Goal: Information Seeking & Learning: Learn about a topic

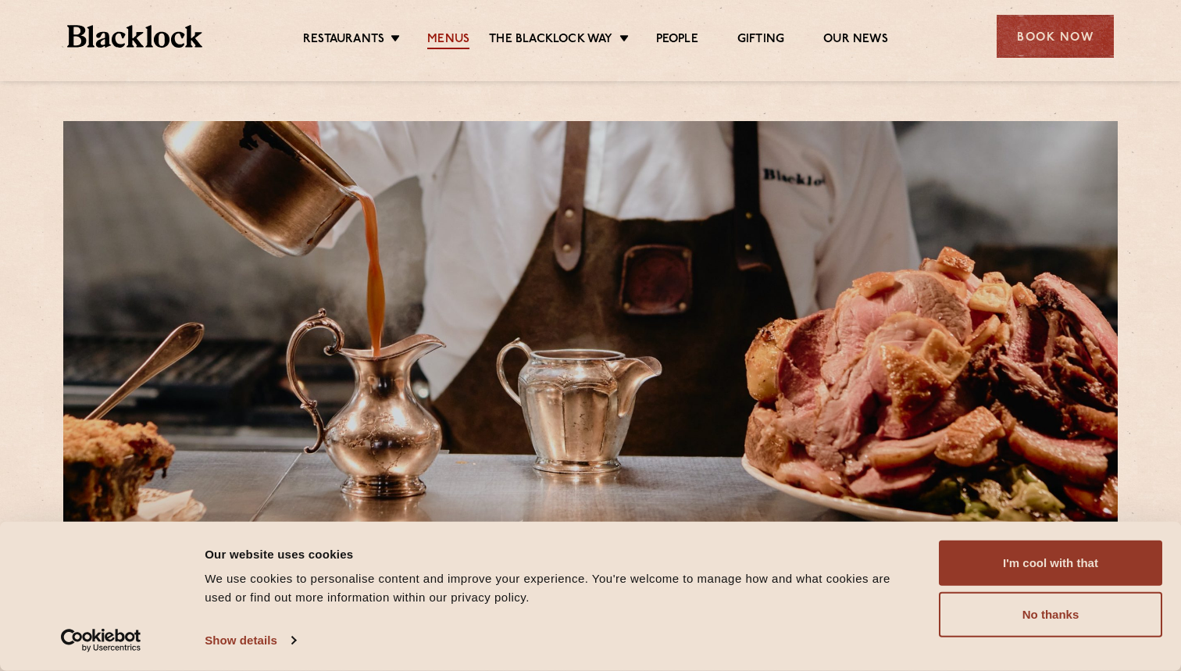
click at [431, 34] on link "Menus" at bounding box center [448, 40] width 42 height 17
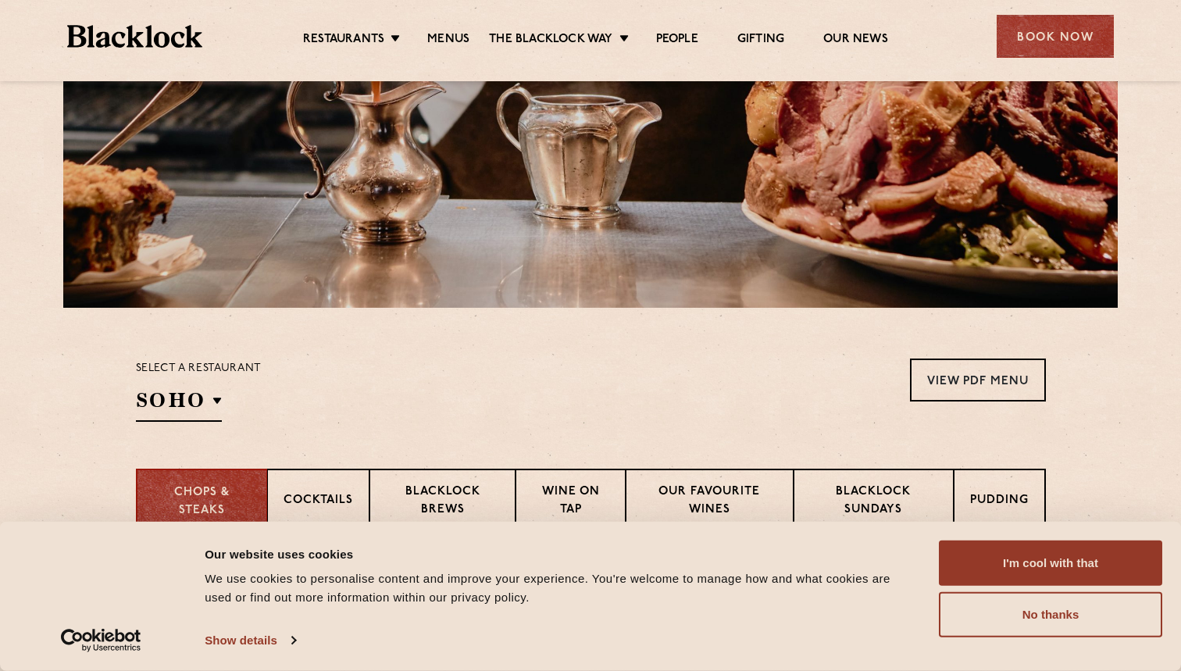
scroll to position [276, 0]
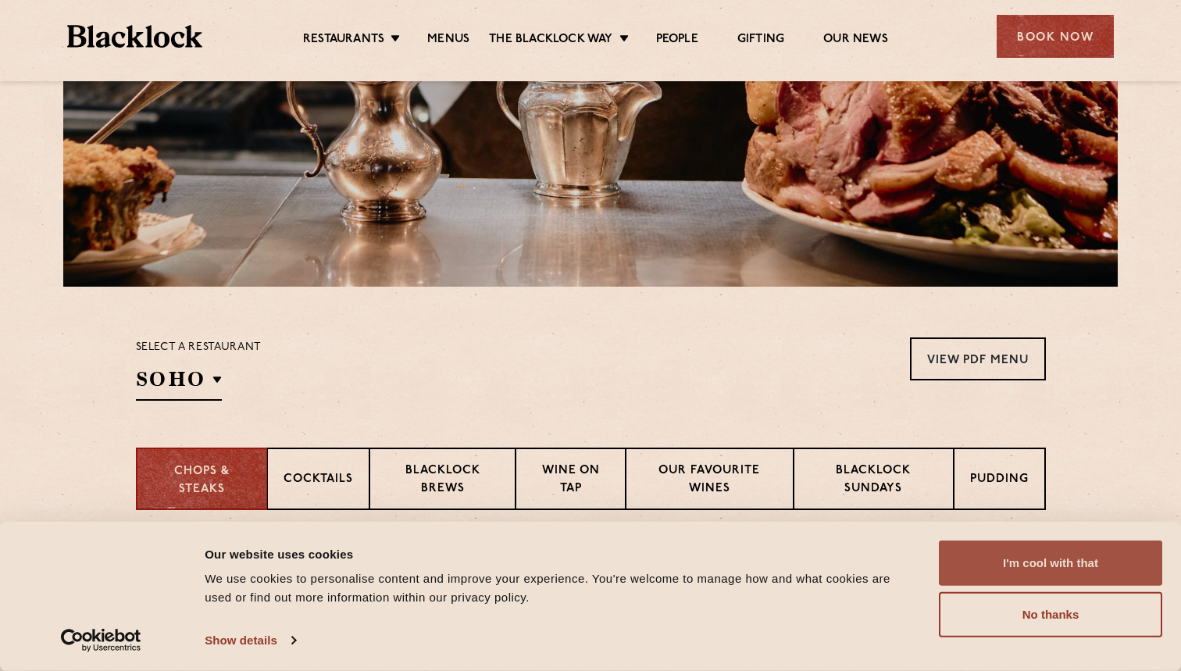
click at [1026, 563] on button "I'm cool with that" at bounding box center [1049, 562] width 223 height 45
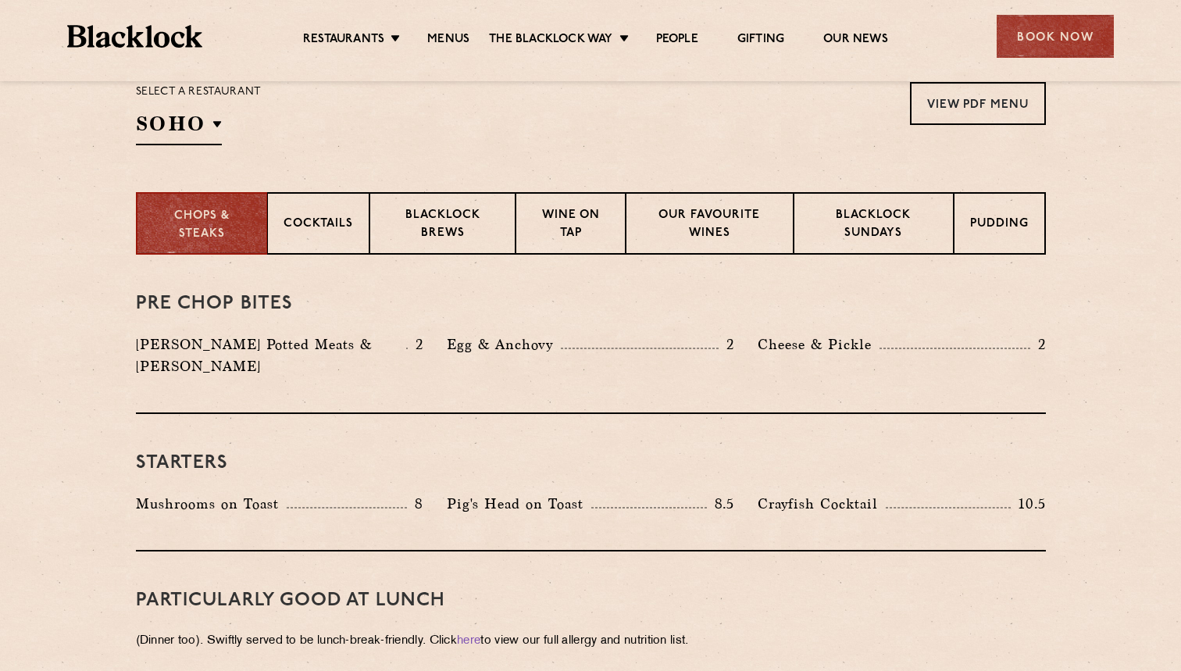
scroll to position [563, 0]
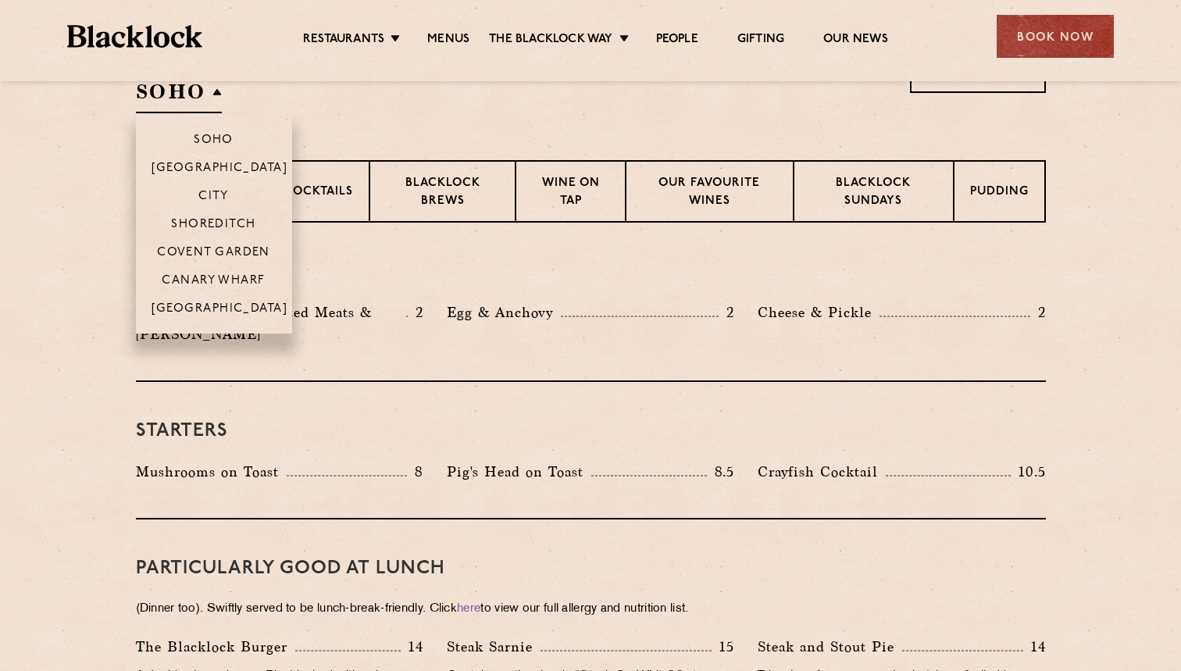
click at [187, 90] on h2 "SOHO" at bounding box center [179, 95] width 86 height 35
click at [237, 223] on p "Shoreditch" at bounding box center [213, 226] width 85 height 16
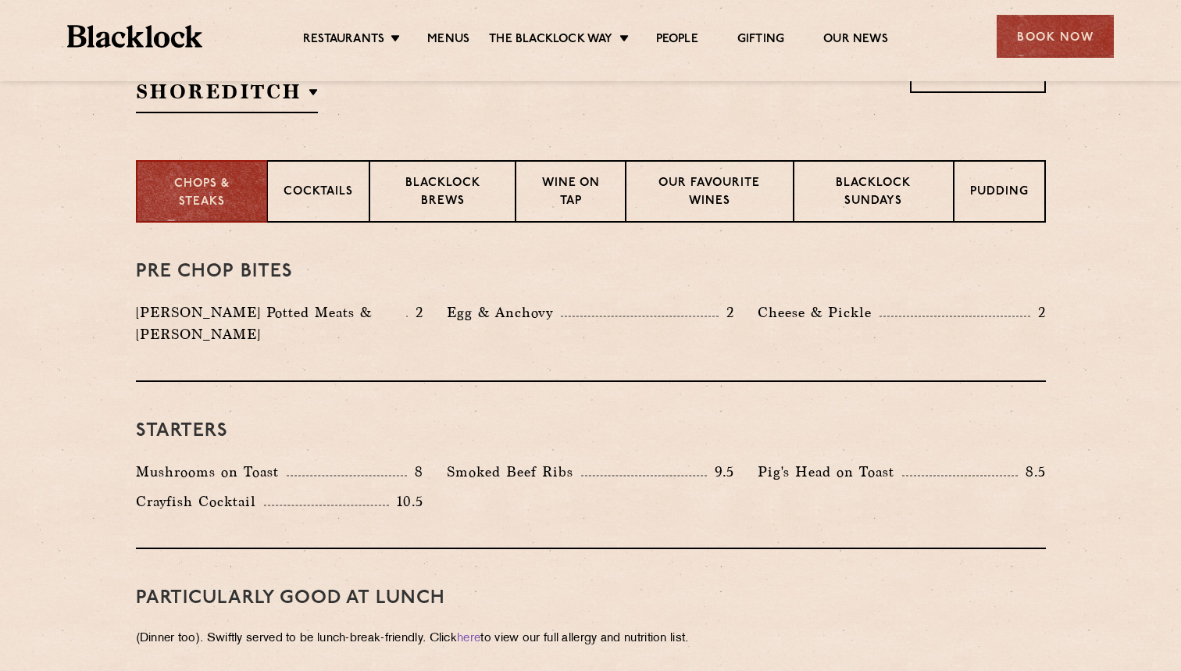
click at [260, 426] on div "Starters Mushrooms on Toast 8 Smoked Beef Ribs 9.5 Pig's Head on Toast 8.5" at bounding box center [591, 465] width 910 height 167
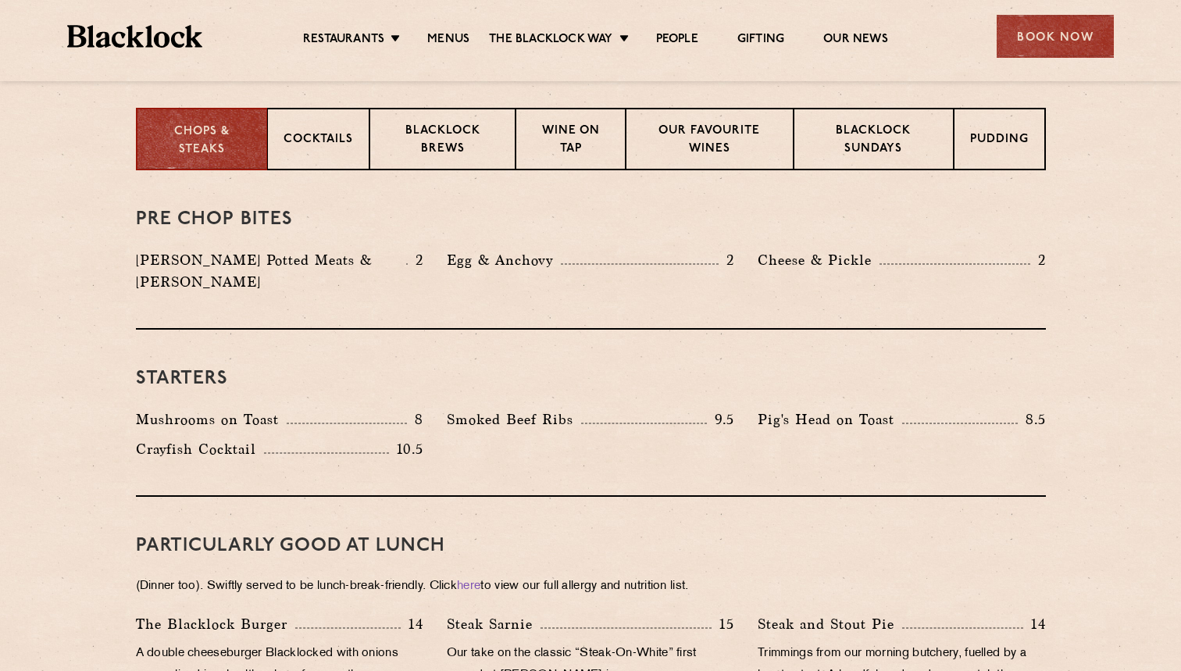
scroll to position [622, 0]
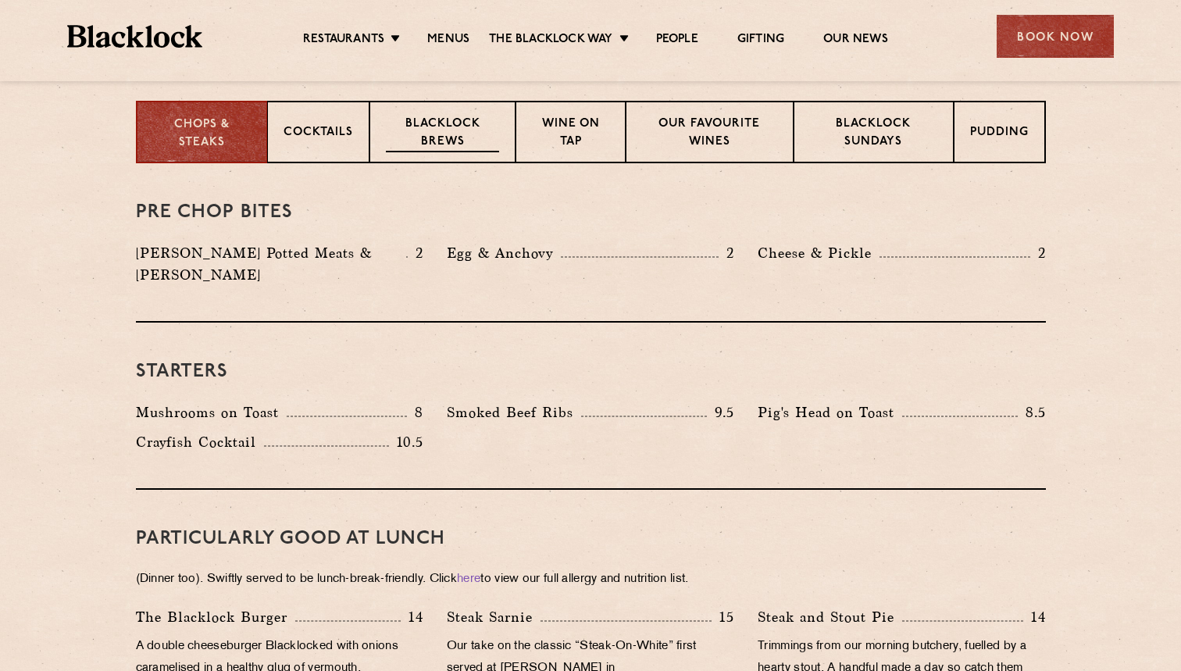
click at [465, 127] on p "Blacklock Brews" at bounding box center [443, 134] width 114 height 37
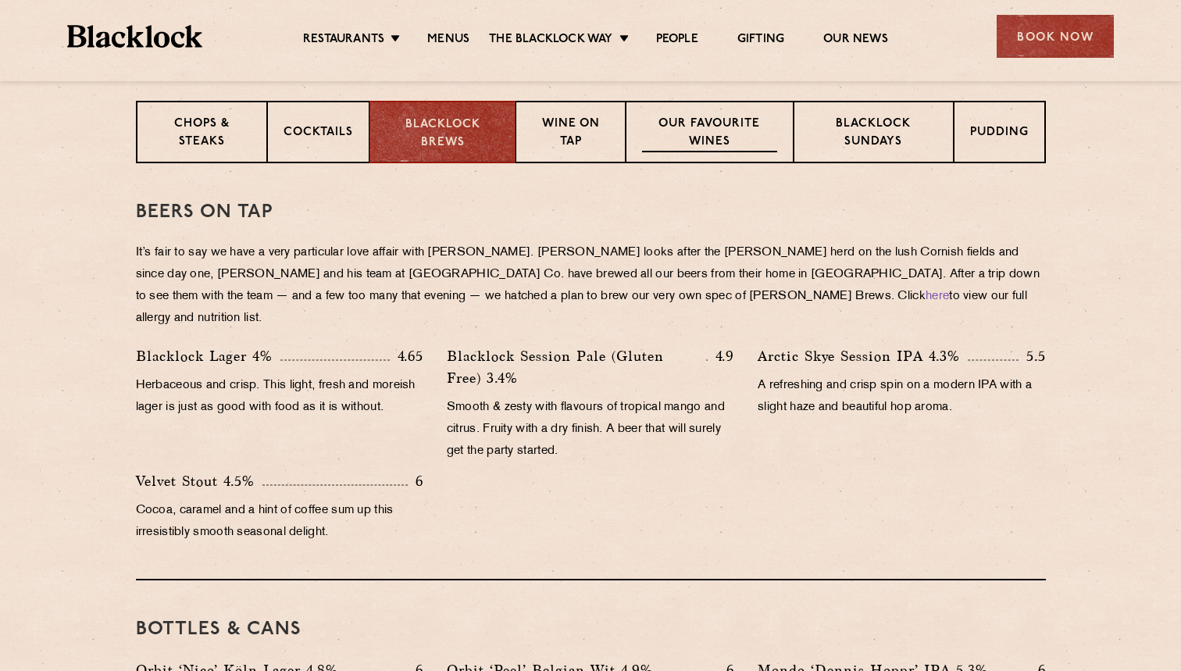
click at [696, 137] on p "Our favourite wines" at bounding box center [709, 134] width 135 height 37
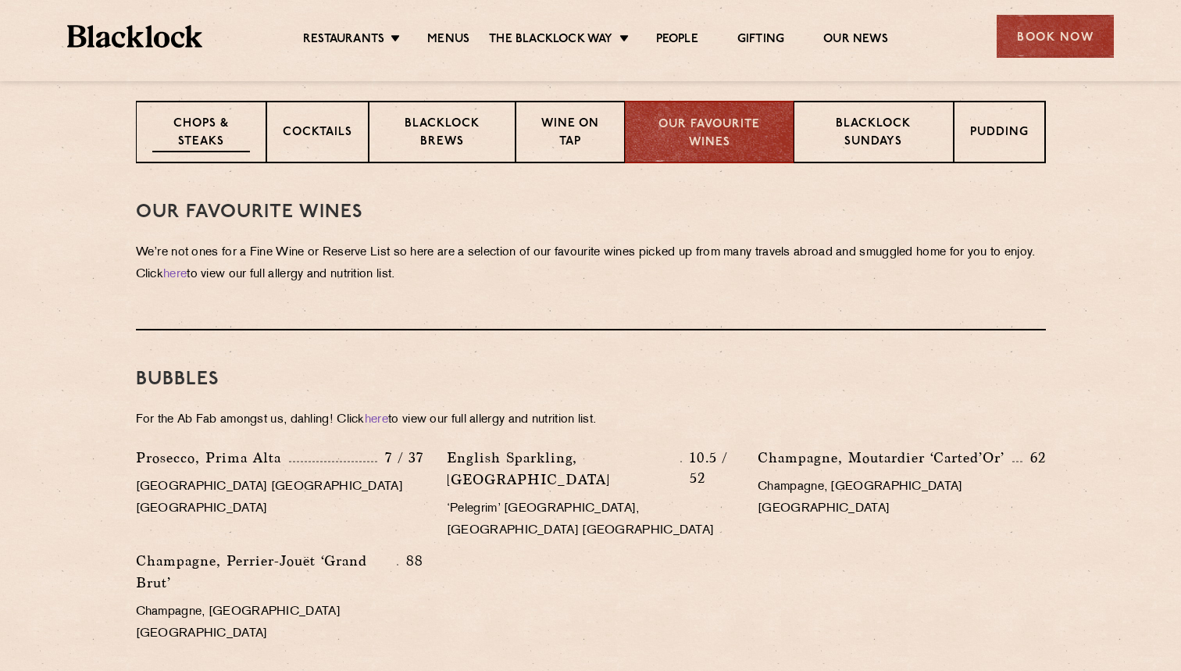
click at [234, 126] on p "Chops & Steaks" at bounding box center [201, 134] width 98 height 37
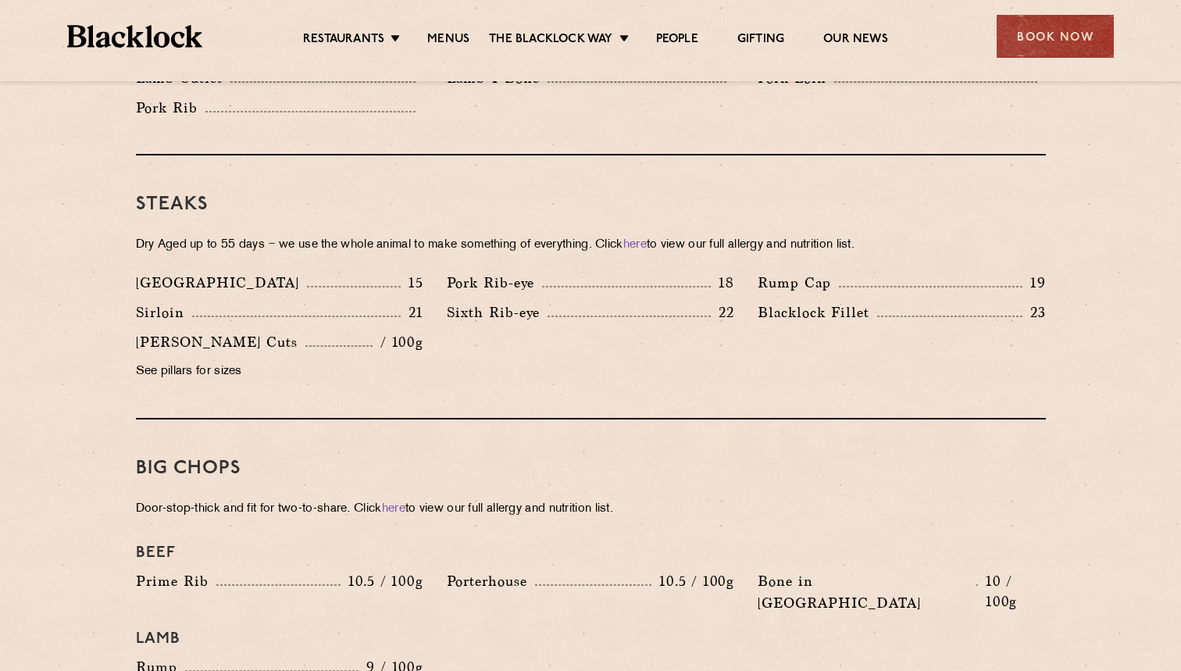
scroll to position [1398, 0]
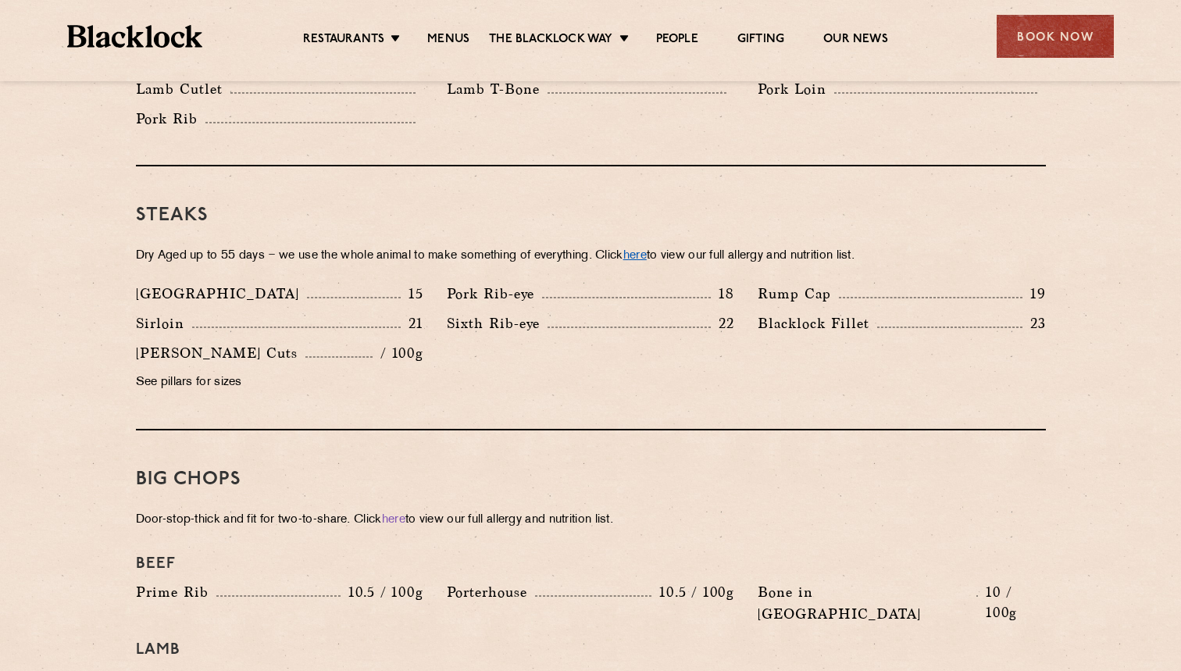
click at [646, 250] on link "here" at bounding box center [634, 256] width 23 height 12
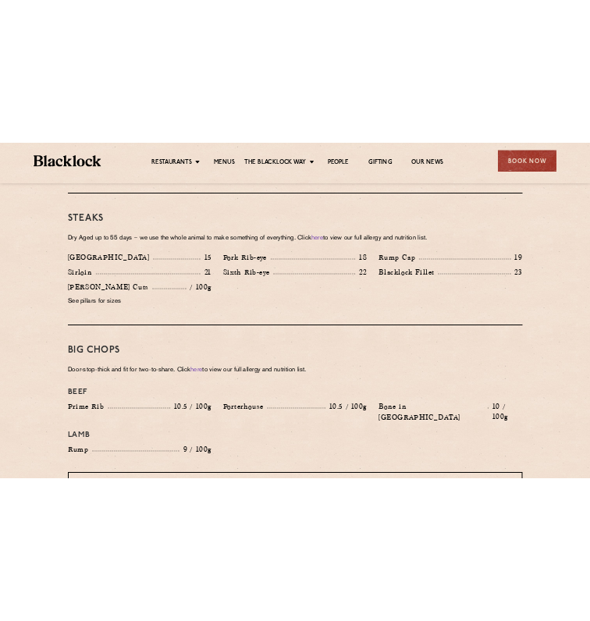
scroll to position [1463, 0]
